Goal: Task Accomplishment & Management: Use online tool/utility

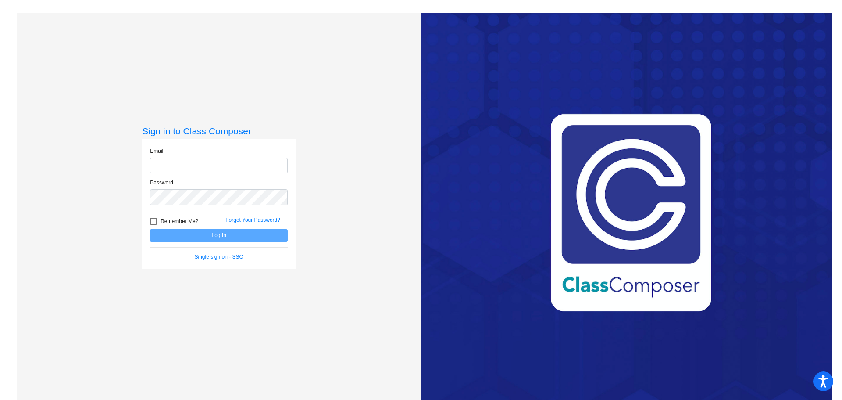
type input "[EMAIL_ADDRESS][DOMAIN_NAME]"
click at [264, 236] on button "Log In" at bounding box center [219, 235] width 138 height 13
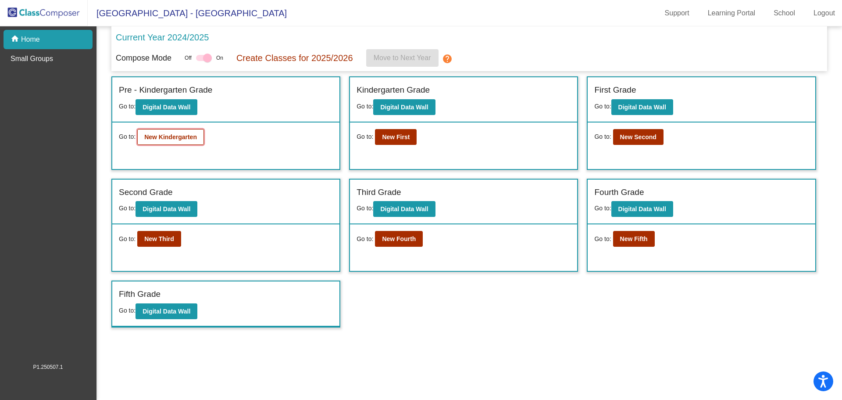
click at [178, 138] on b "New Kindergarten" at bounding box center [170, 136] width 53 height 7
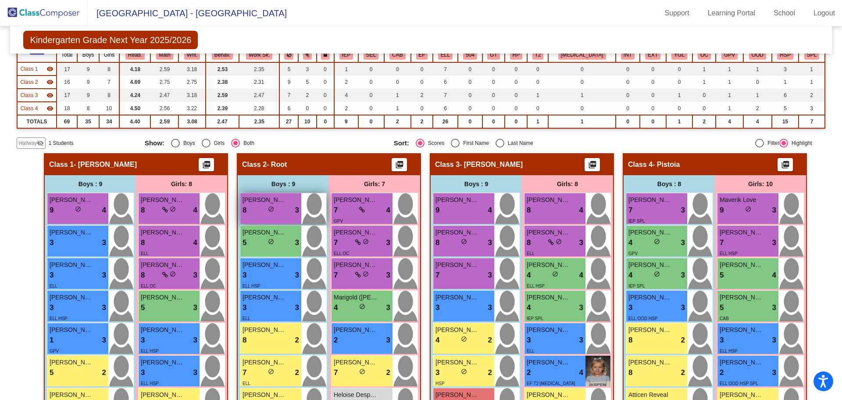
scroll to position [11, 0]
